Goal: Information Seeking & Learning: Learn about a topic

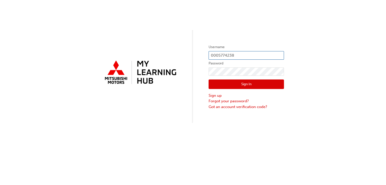
click at [238, 55] on input "0005774238" at bounding box center [246, 55] width 75 height 9
type input "0"
type input "[PERSON_NAME][EMAIL_ADDRESS][DOMAIN_NAME]"
click at [327, 77] on div "Username [PERSON_NAME][EMAIL_ADDRESS][DOMAIN_NAME] Password Sign In Sign up For…" at bounding box center [193, 61] width 386 height 123
click at [246, 86] on button "Sign In" at bounding box center [246, 85] width 75 height 10
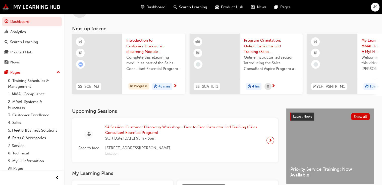
scroll to position [20, 0]
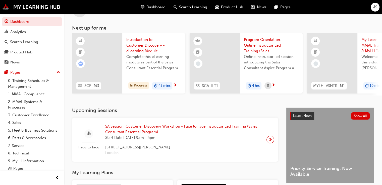
drag, startPoint x: 191, startPoint y: 95, endPoint x: 211, endPoint y: 96, distance: 20.6
click at [211, 96] on div "SS_SCE_M3 Introduction to Customer Discovery - eLearning Module (Sales Consulta…" at bounding box center [227, 64] width 310 height 63
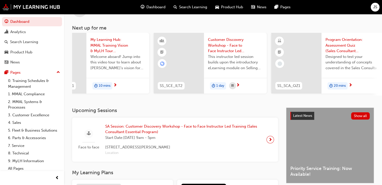
click at [293, 95] on div "SS_SCA_QZ1 Program Orientation: Assessment Quiz (Sales Consultant Aspire Progra…" at bounding box center [327, 64] width 113 height 63
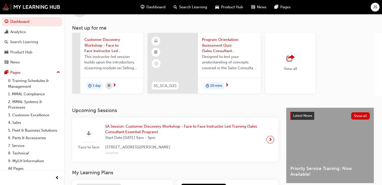
click at [301, 65] on div "View all" at bounding box center [290, 63] width 50 height 61
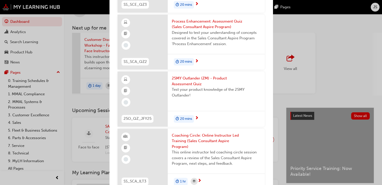
scroll to position [610, 0]
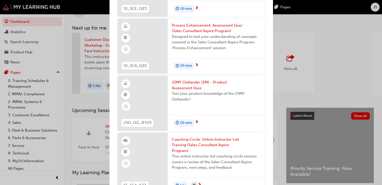
click at [129, 98] on div "Next up for me" at bounding box center [125, 95] width 9 height 9
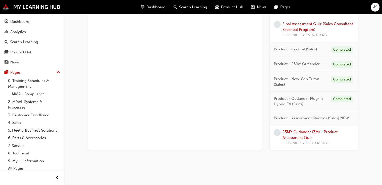
scroll to position [304, 0]
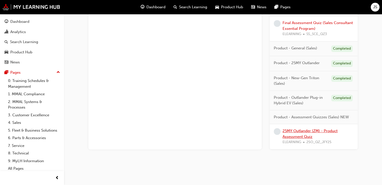
click at [303, 131] on link "25MY Outlander (ZM) - Product Assessment Quiz" at bounding box center [310, 134] width 55 height 10
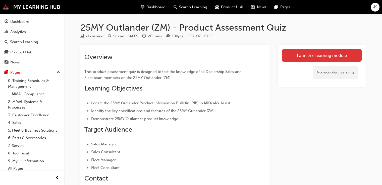
click at [313, 60] on link "Launch eLearning module" at bounding box center [322, 55] width 80 height 13
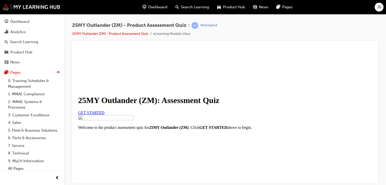
scroll to position [75, 0]
click at [105, 111] on link "GET STARTED" at bounding box center [91, 113] width 26 height 4
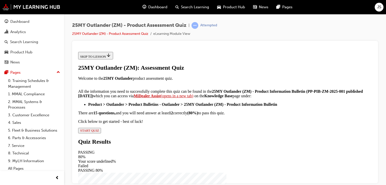
scroll to position [127, 0]
click at [99, 132] on span "START QUIZ" at bounding box center [89, 131] width 19 height 4
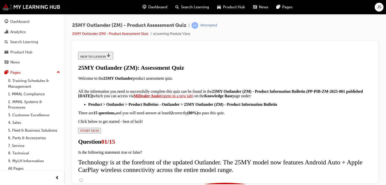
scroll to position [50, 0]
click at [83, 179] on input "True" at bounding box center [80, 180] width 3 height 3
radio input "true"
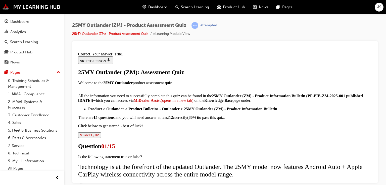
scroll to position [104, 0]
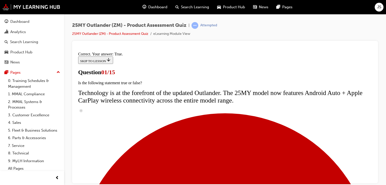
scroll to position [75, 0]
radio input "true"
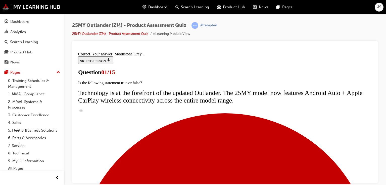
scroll to position [168, 0]
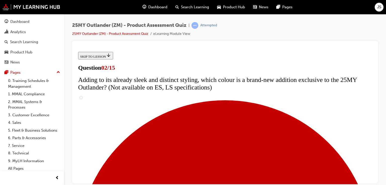
scroll to position [126, 0]
checkbox input "true"
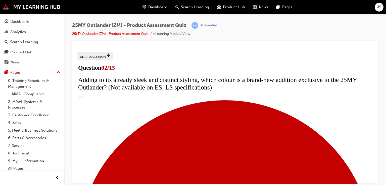
checkbox input "true"
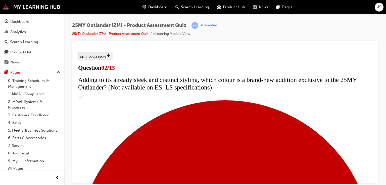
checkbox input "true"
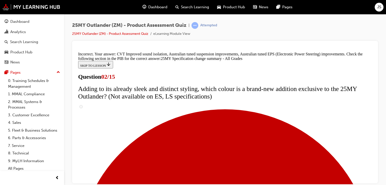
scroll to position [215, 0]
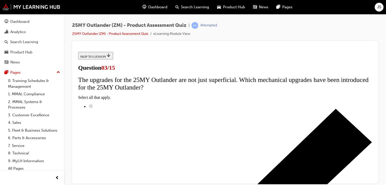
scroll to position [75, 0]
radio input "true"
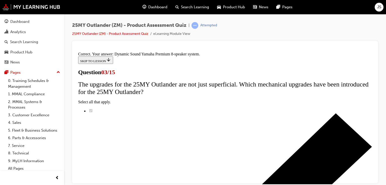
scroll to position [127, 0]
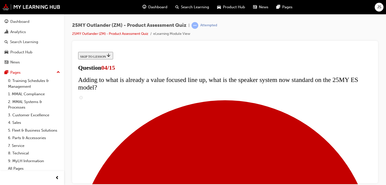
scroll to position [176, 0]
checkbox input "true"
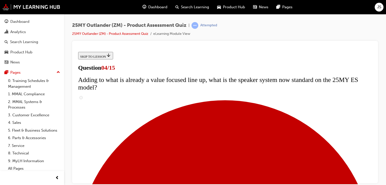
checkbox input "true"
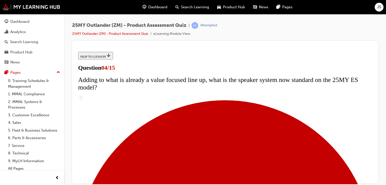
checkbox input "true"
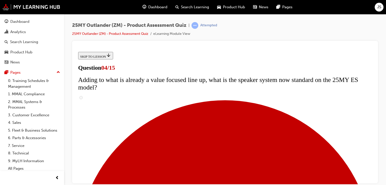
checkbox input "true"
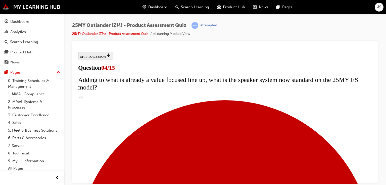
checkbox input "true"
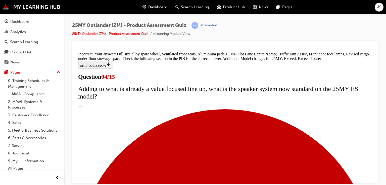
scroll to position [236, 0]
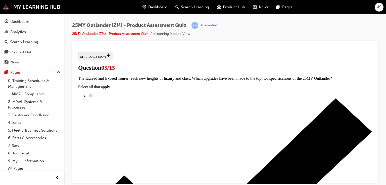
scroll to position [25, 0]
